Goal: Task Accomplishment & Management: Manage account settings

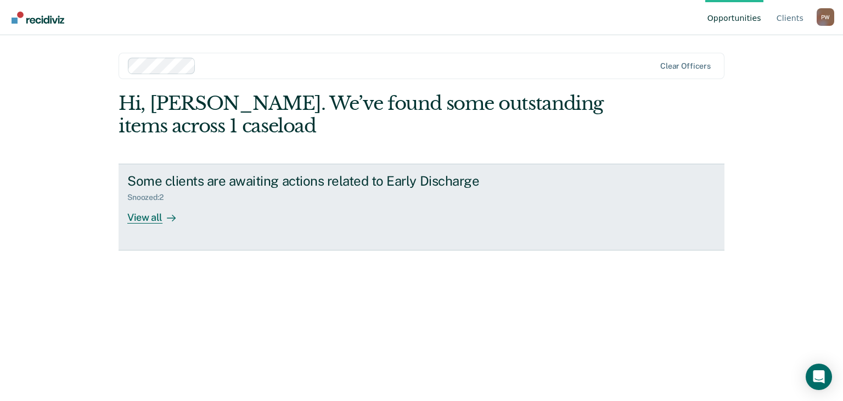
click at [149, 218] on div "View all" at bounding box center [157, 212] width 61 height 21
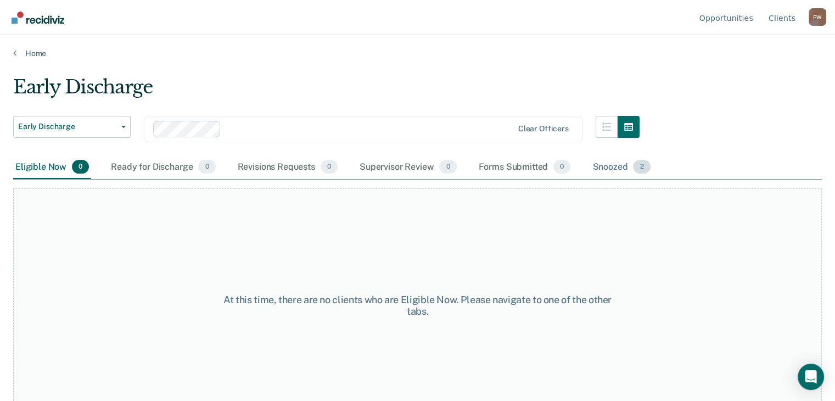
click at [603, 166] on div "Snoozed 2" at bounding box center [621, 167] width 62 height 24
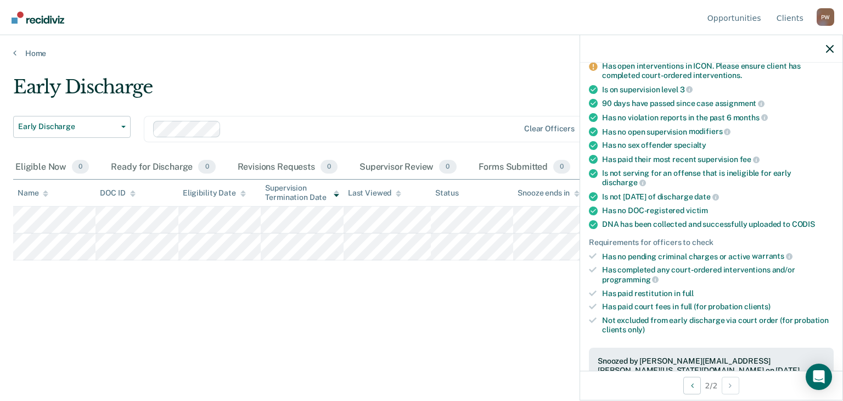
scroll to position [110, 0]
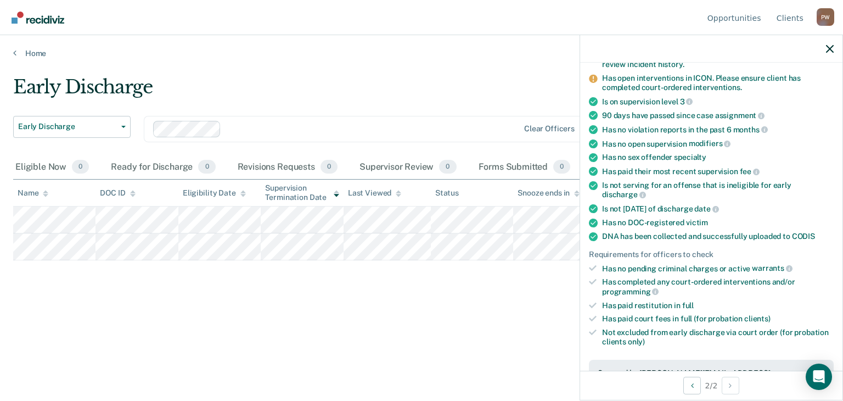
click at [487, 315] on div "Early Discharge Early Discharge Early Discharge Supervision Level Downgrade Cle…" at bounding box center [421, 197] width 817 height 243
click at [831, 49] on icon "button" at bounding box center [830, 49] width 8 height 8
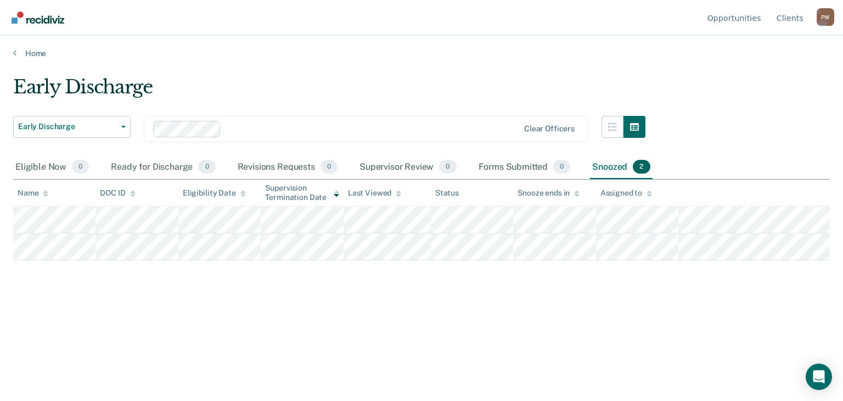
drag, startPoint x: 478, startPoint y: 80, endPoint x: 487, endPoint y: 34, distance: 46.5
click at [478, 79] on div "Early Discharge" at bounding box center [329, 91] width 632 height 31
